Goal: Task Accomplishment & Management: Manage account settings

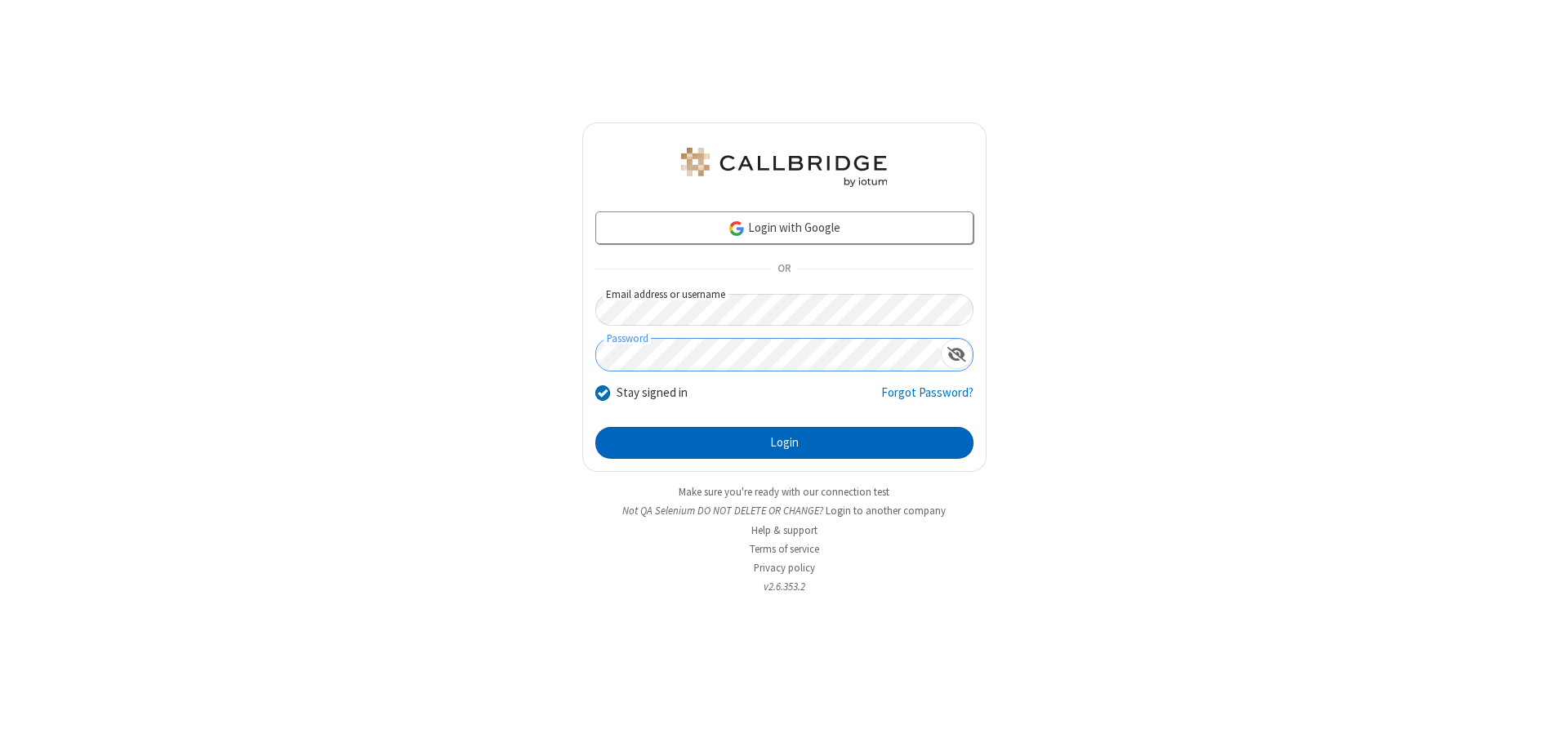
click at [784, 442] on button "Login" at bounding box center [784, 443] width 378 height 33
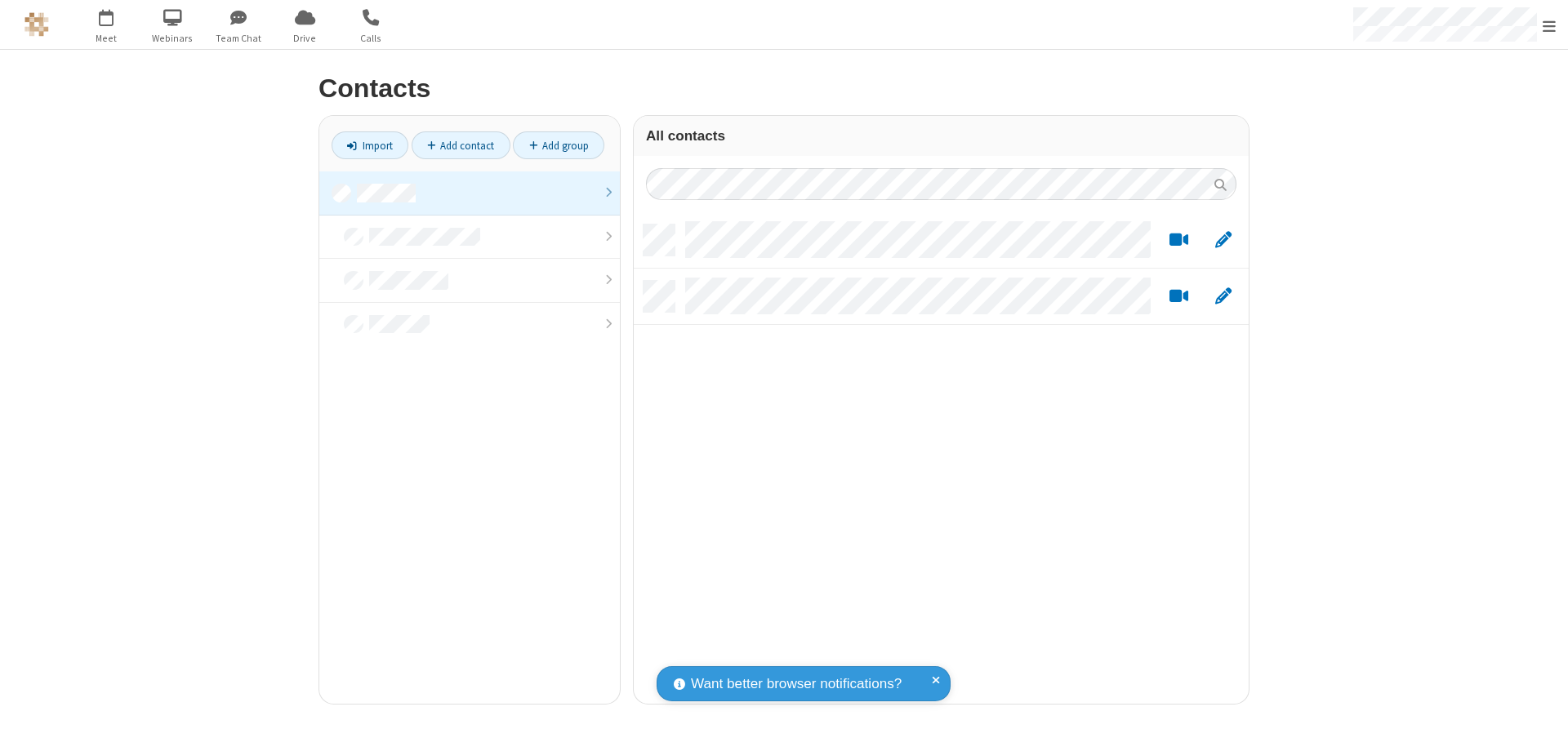
scroll to position [480, 603]
click at [470, 193] on link at bounding box center [469, 193] width 300 height 44
click at [461, 146] on link "Add contact" at bounding box center [461, 145] width 99 height 28
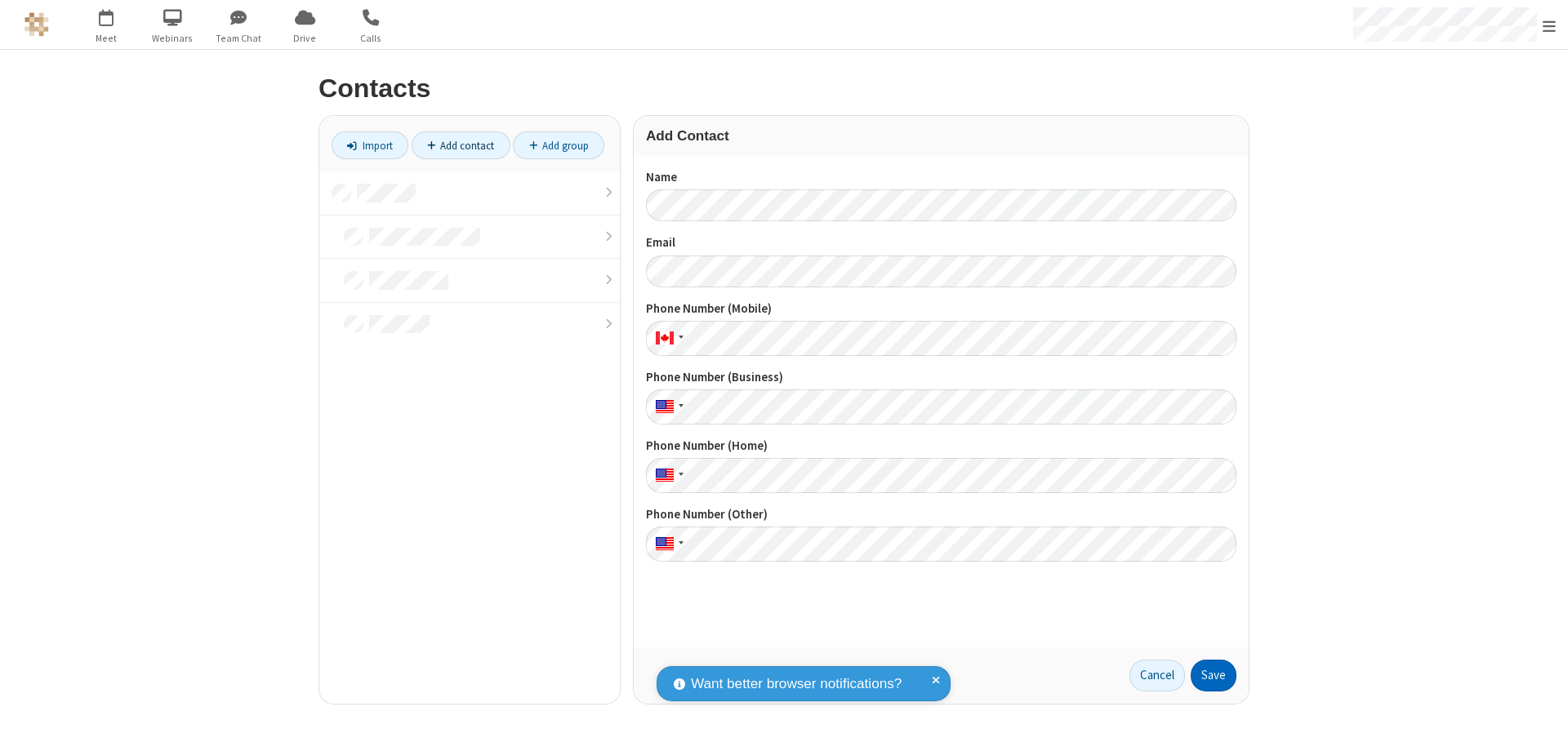
click at [1213, 675] on button "Save" at bounding box center [1213, 676] width 46 height 33
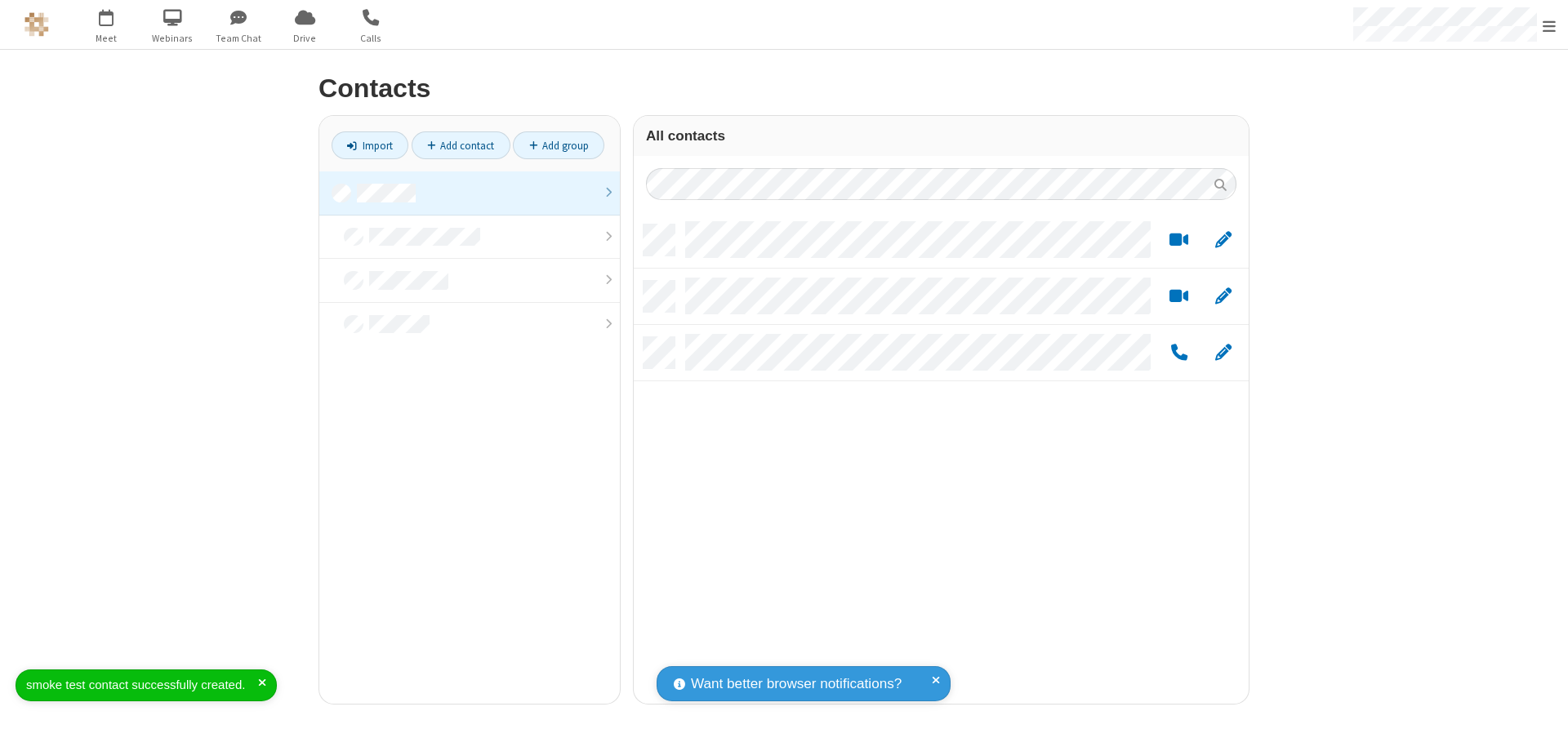
scroll to position [480, 603]
